Goal: Navigation & Orientation: Find specific page/section

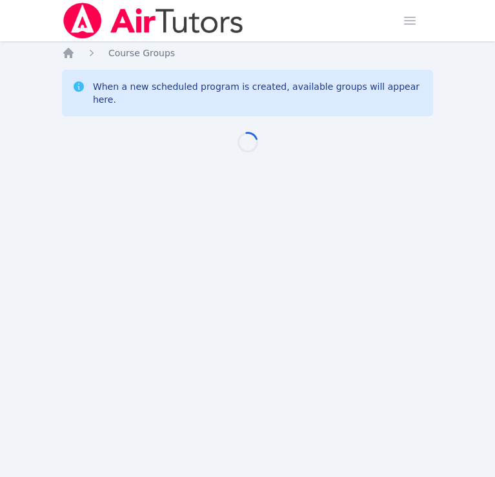
click at [292, 138] on div "Loading..." at bounding box center [247, 136] width 371 height 31
